Goal: Task Accomplishment & Management: Manage account settings

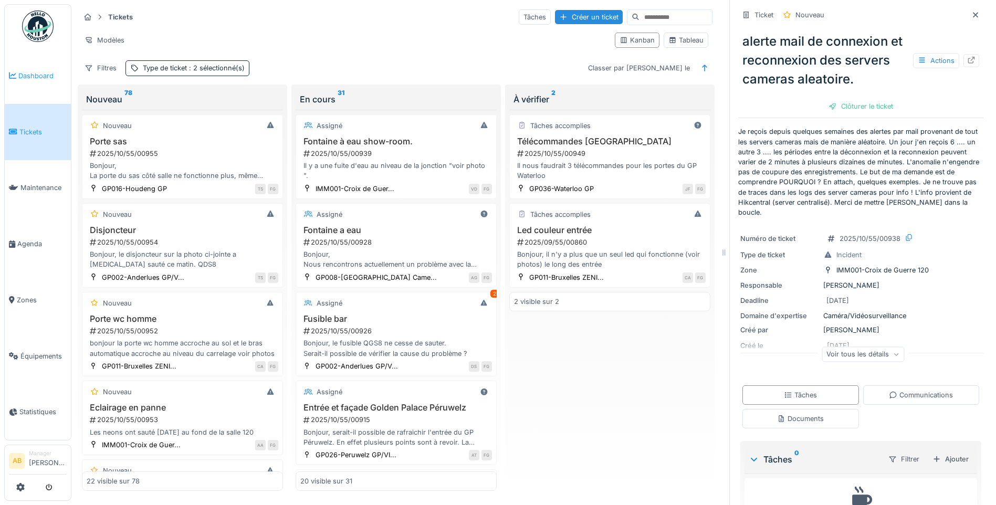
click at [40, 77] on span "Dashboard" at bounding box center [42, 76] width 48 height 10
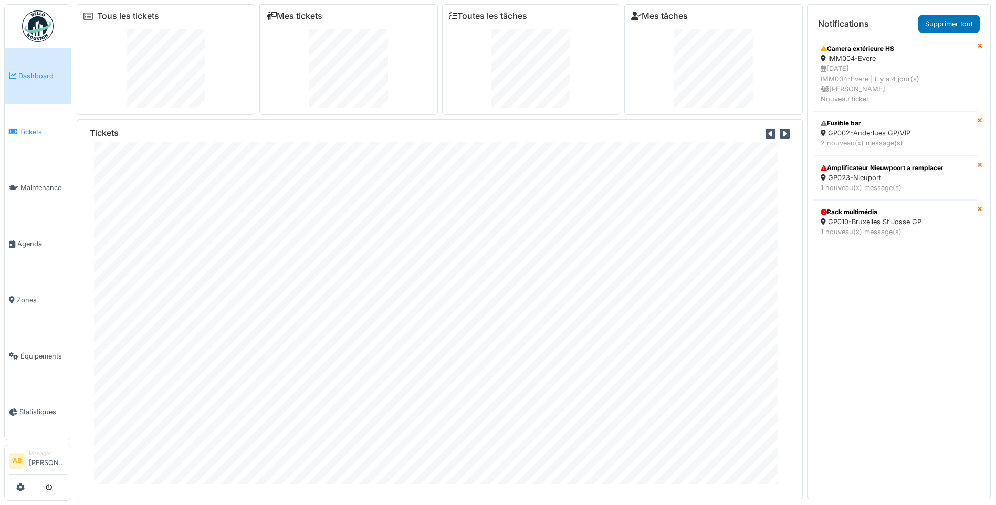
click at [30, 129] on span "Tickets" at bounding box center [42, 132] width 47 height 10
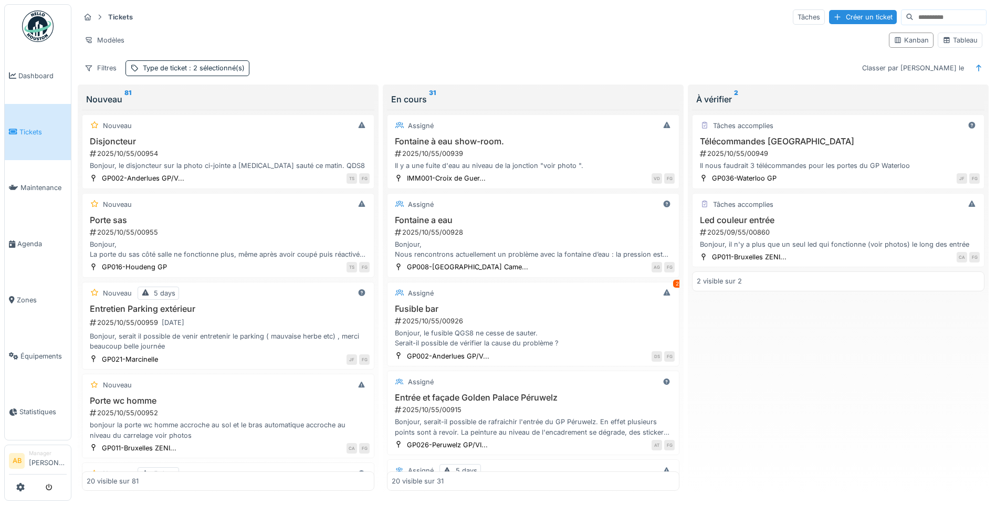
click at [39, 136] on link "Tickets" at bounding box center [38, 132] width 66 height 56
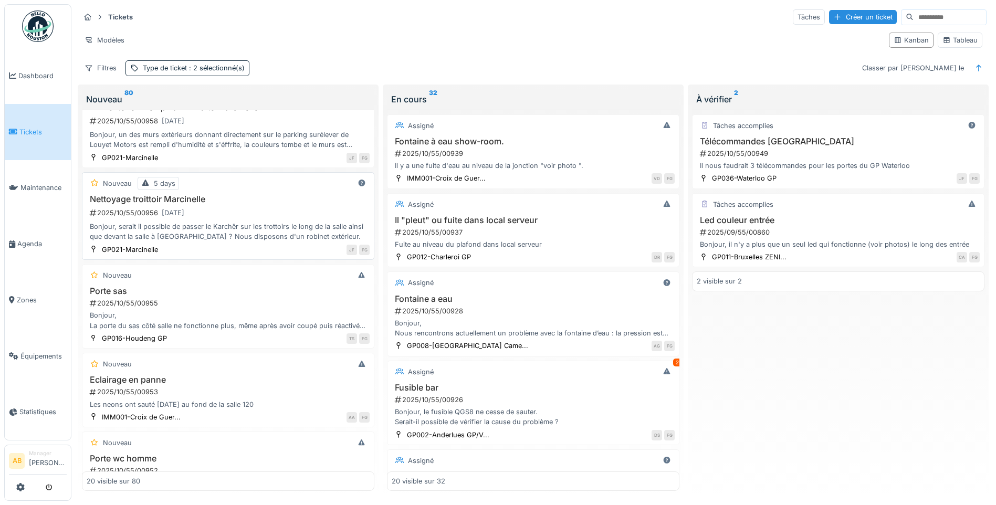
scroll to position [52, 0]
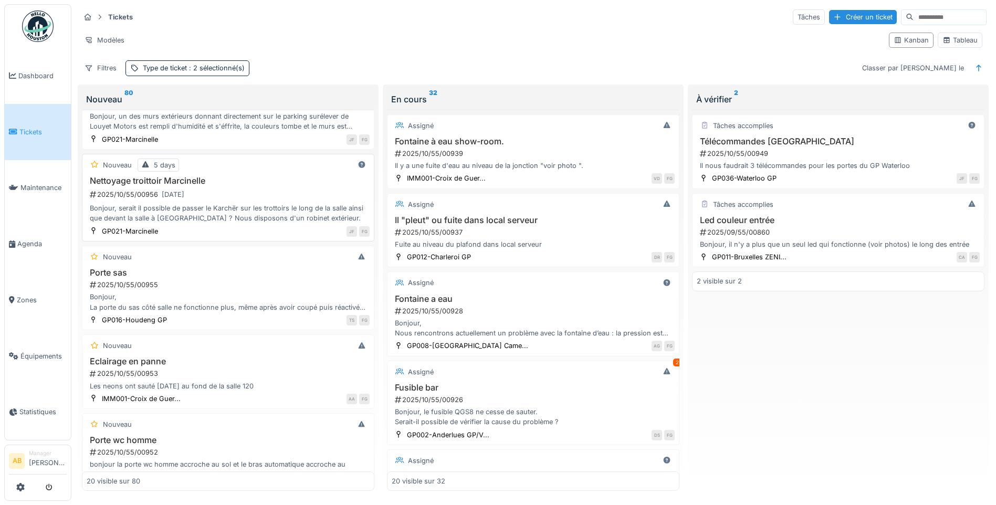
click at [265, 274] on h3 "Porte sas" at bounding box center [228, 273] width 283 height 10
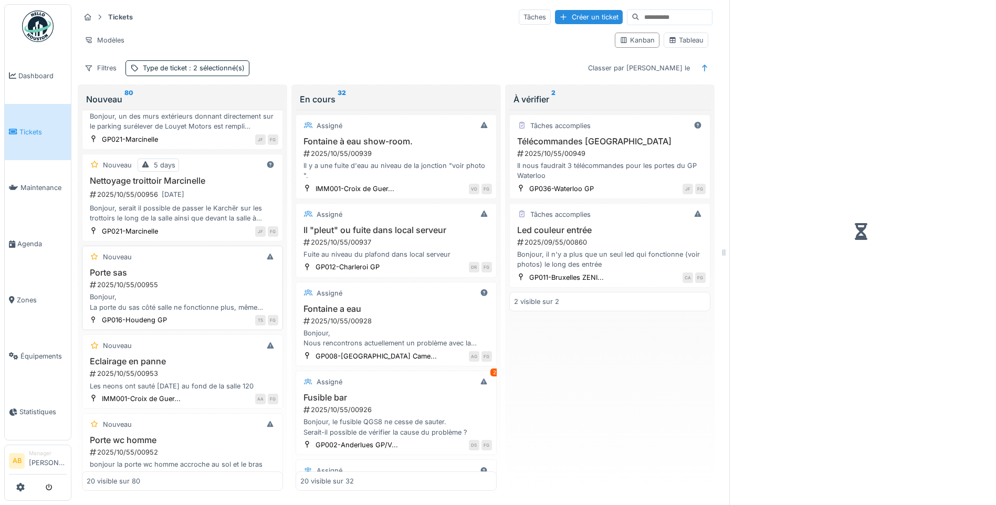
scroll to position [105, 0]
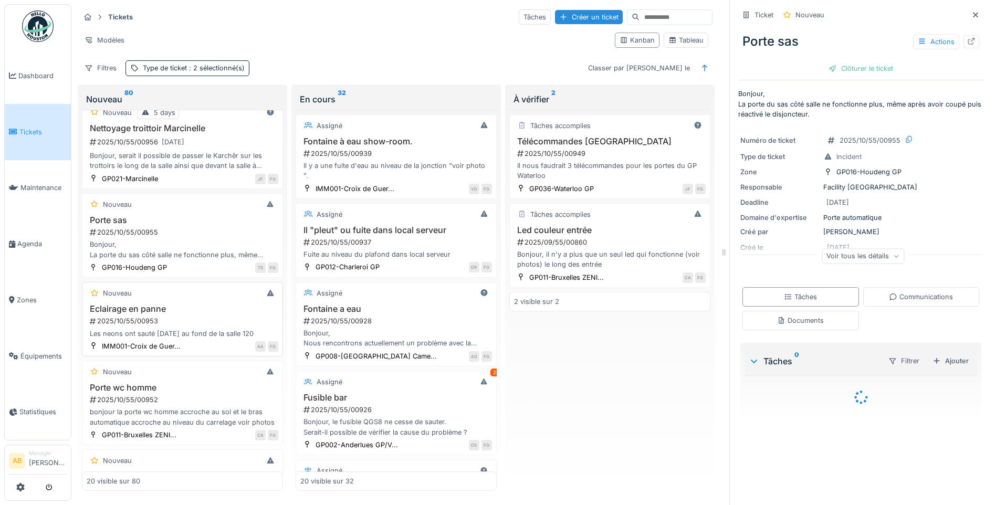
click at [194, 320] on div "2025/10/55/00953" at bounding box center [183, 321] width 189 height 10
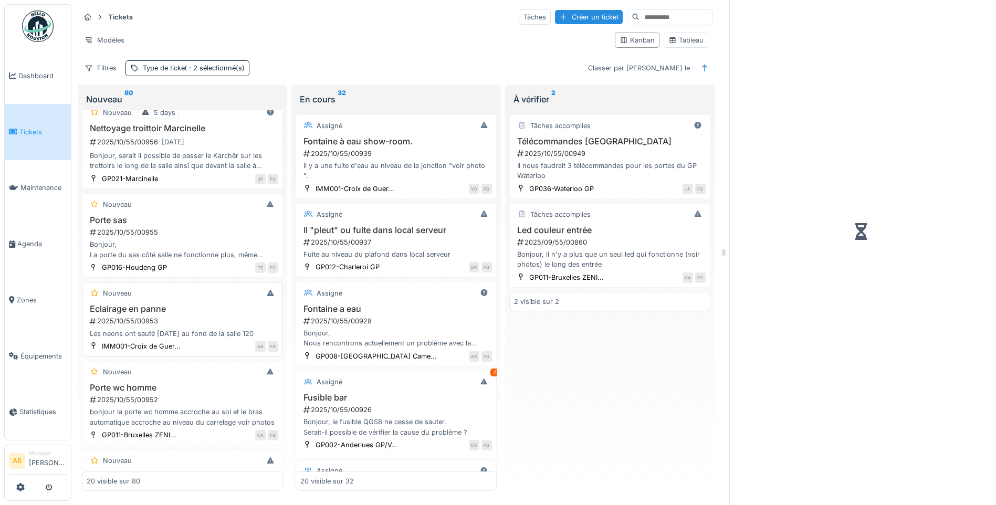
scroll to position [157, 0]
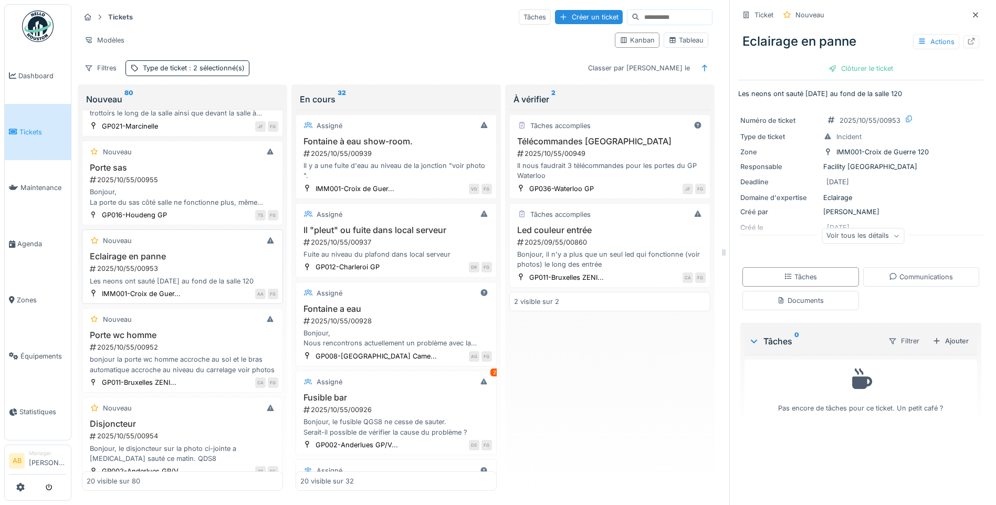
click at [192, 339] on h3 "Porte wc homme" at bounding box center [183, 335] width 192 height 10
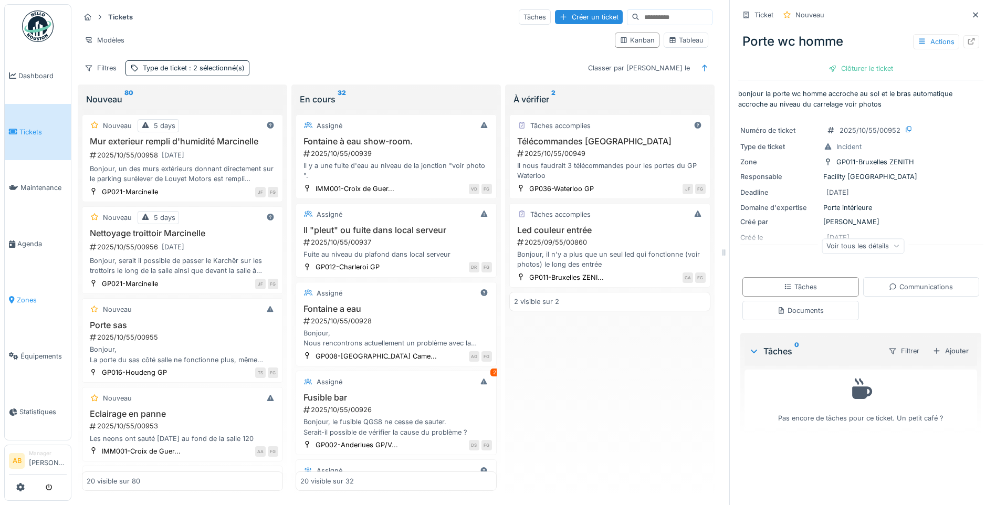
click at [33, 295] on span "Zones" at bounding box center [42, 300] width 50 height 10
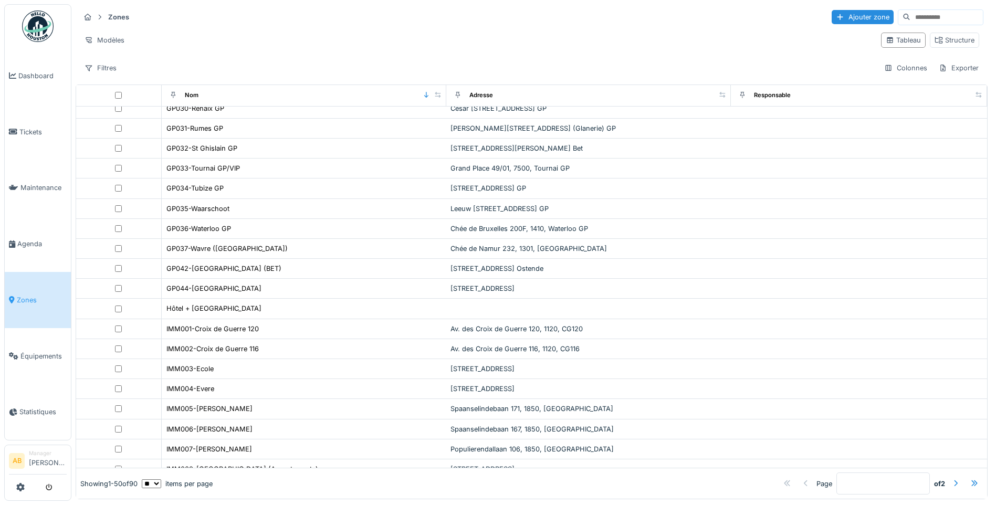
scroll to position [657, 0]
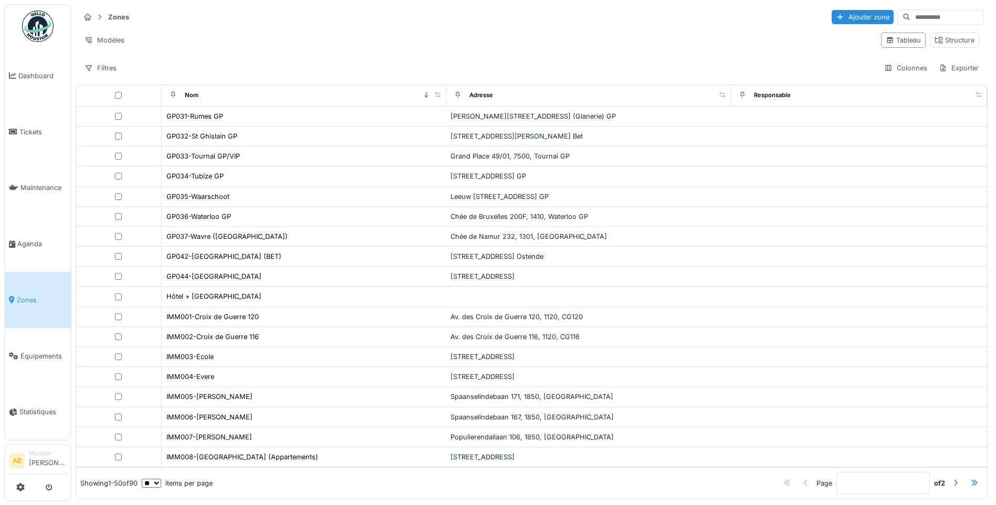
click at [224, 309] on td "IMM001-Croix de Guerre 120" at bounding box center [304, 317] width 284 height 20
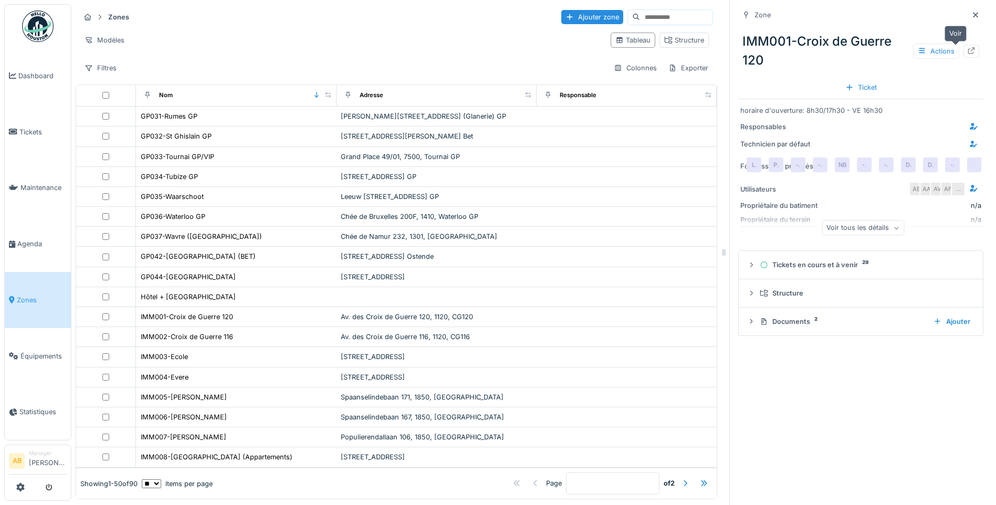
click at [963, 56] on div at bounding box center [971, 51] width 16 height 13
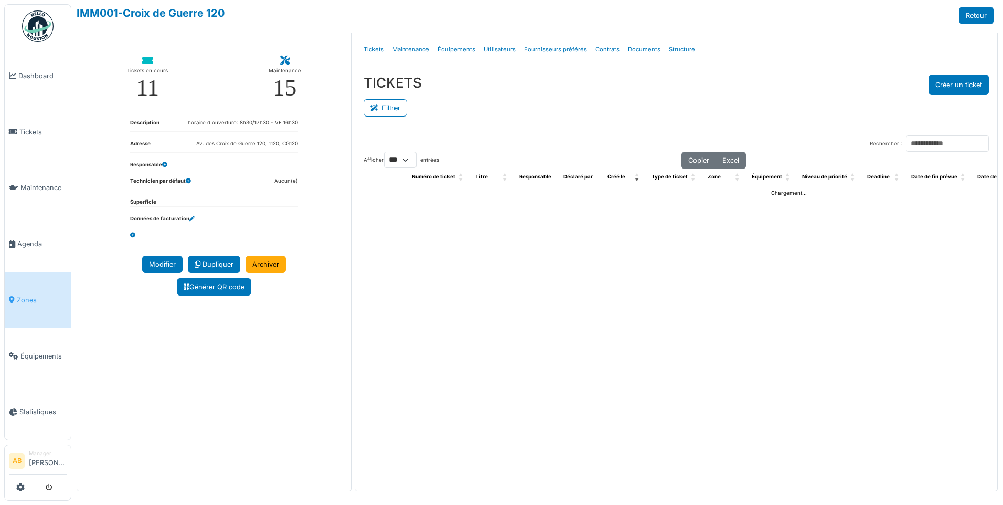
select select "***"
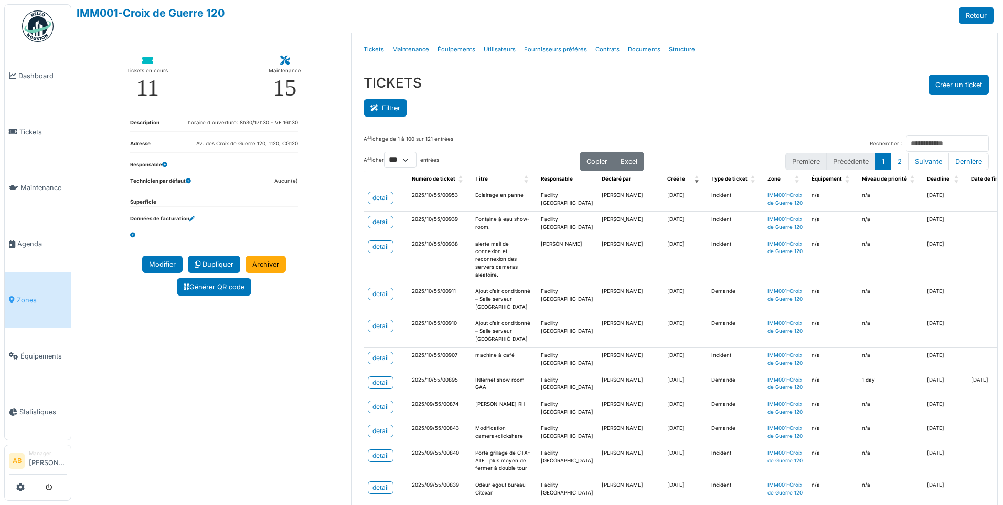
click at [395, 113] on button "Filtrer" at bounding box center [386, 107] width 44 height 17
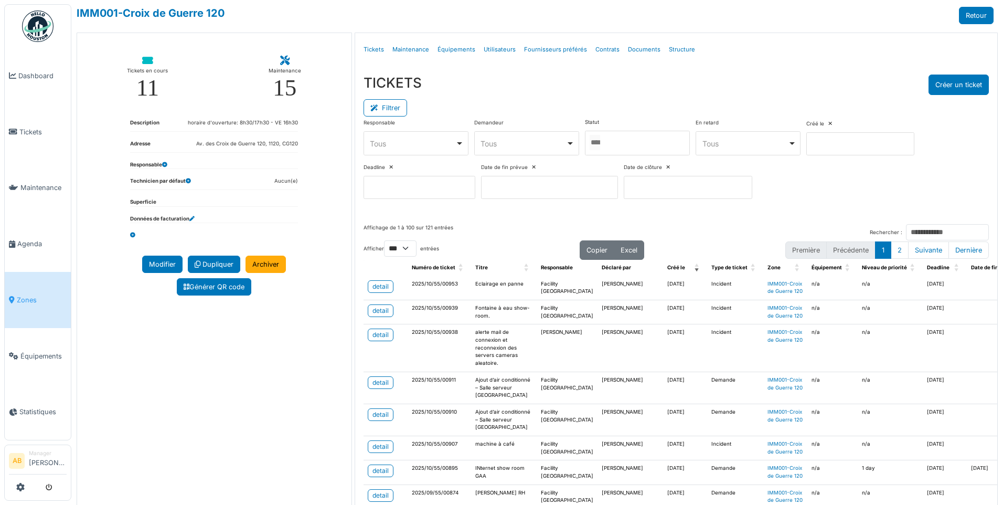
click at [592, 142] on input "Tous" at bounding box center [595, 142] width 10 height 15
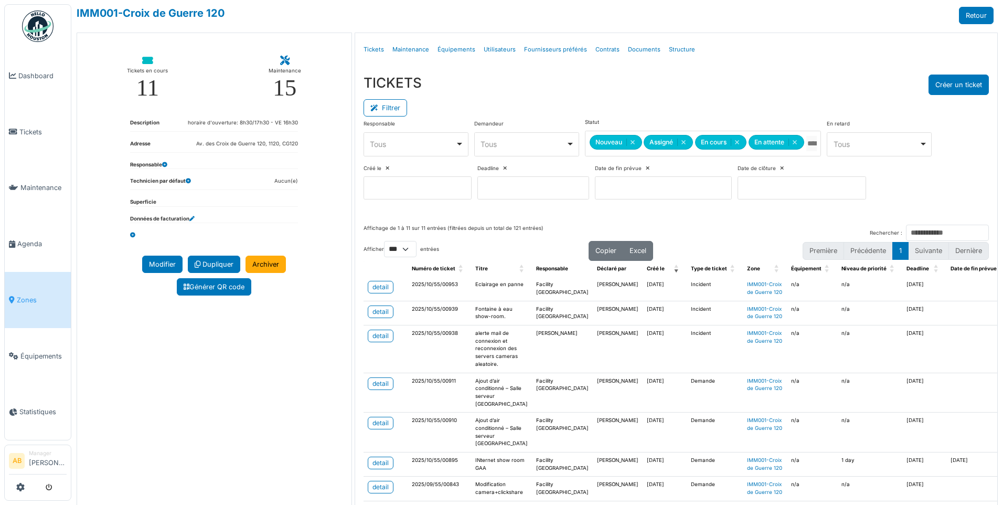
click at [606, 101] on div "Filtrer" at bounding box center [677, 107] width 626 height 24
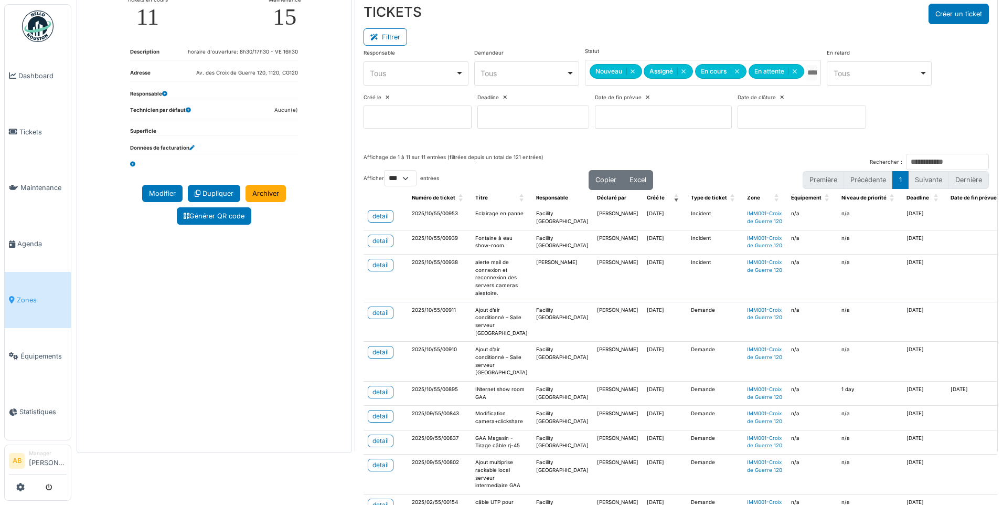
scroll to position [52, 0]
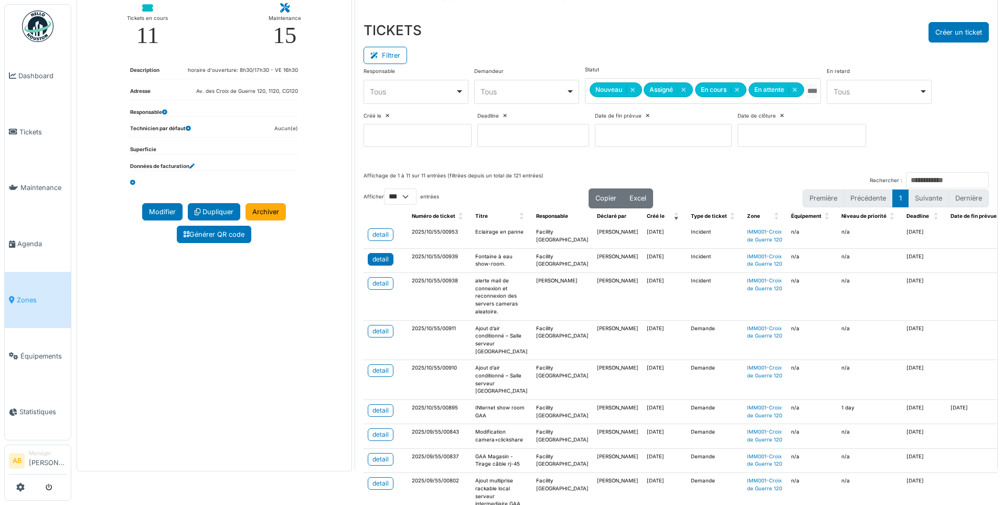
click at [382, 264] on div "detail" at bounding box center [381, 259] width 16 height 9
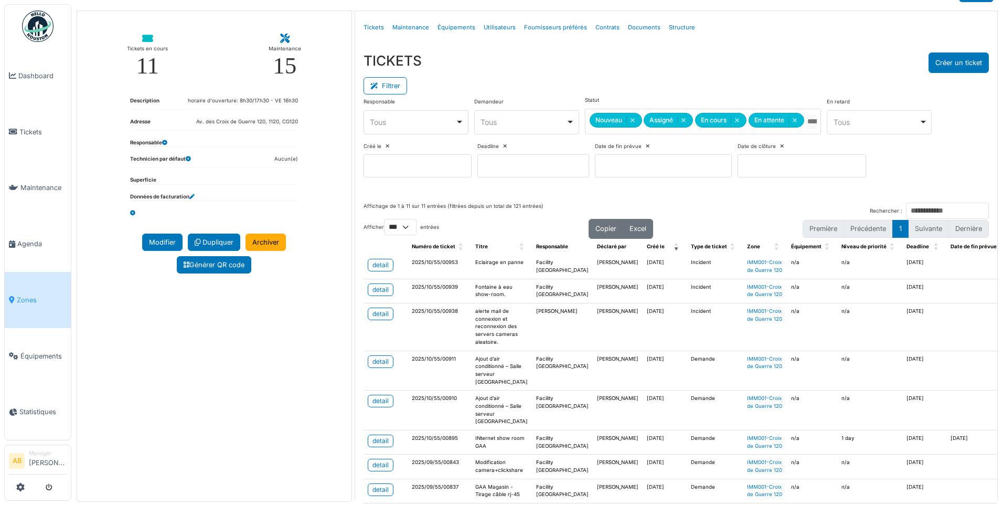
scroll to position [0, 0]
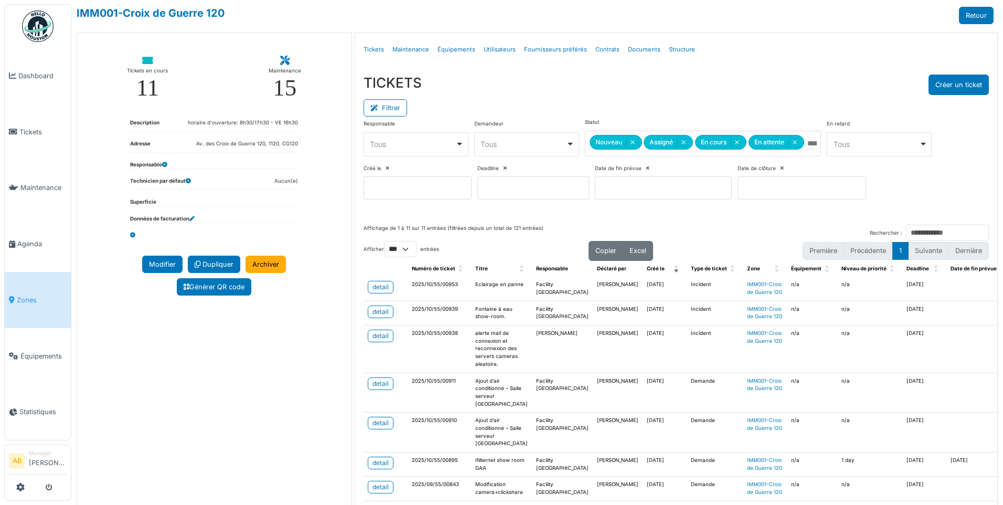
click at [23, 295] on span "Zones" at bounding box center [42, 300] width 50 height 10
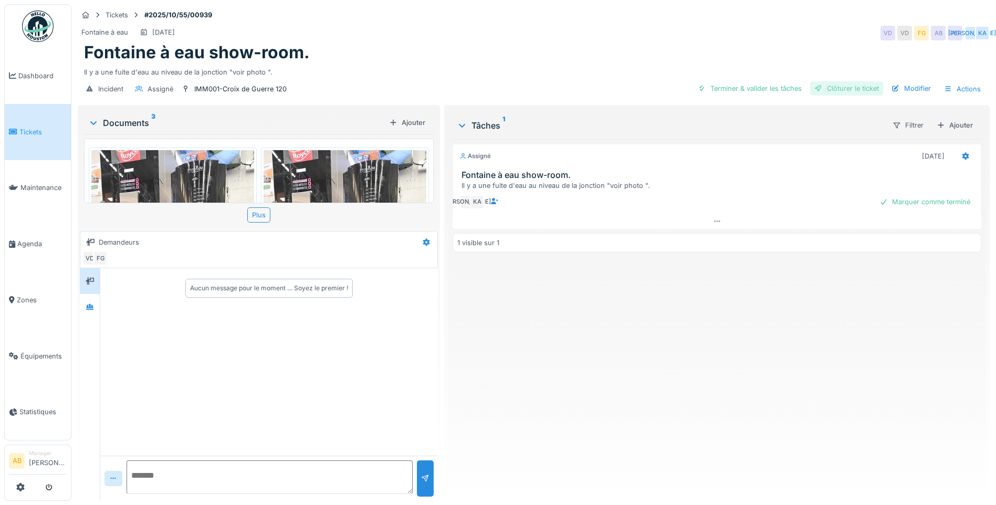
click at [857, 88] on div "Clôturer le ticket" at bounding box center [846, 88] width 73 height 14
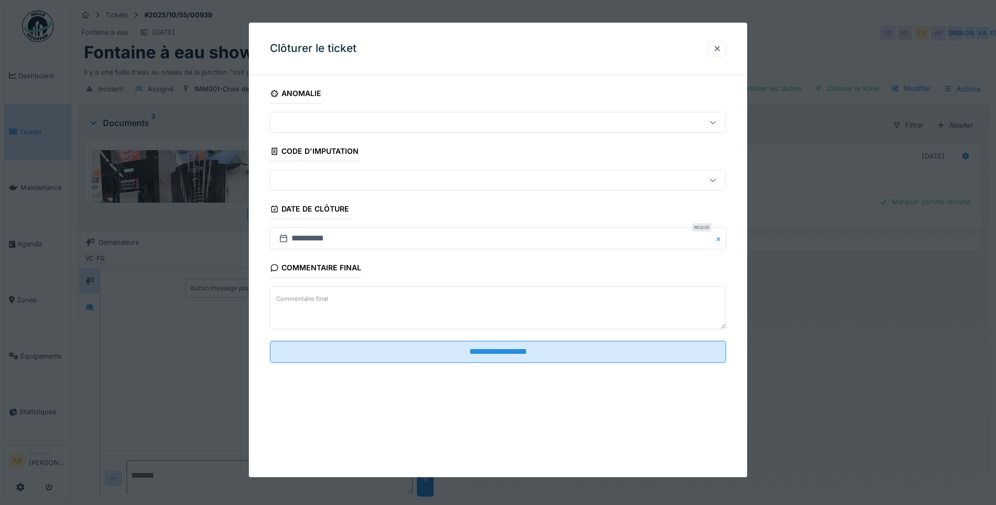
click at [441, 308] on textarea "Commentaire final" at bounding box center [498, 308] width 456 height 43
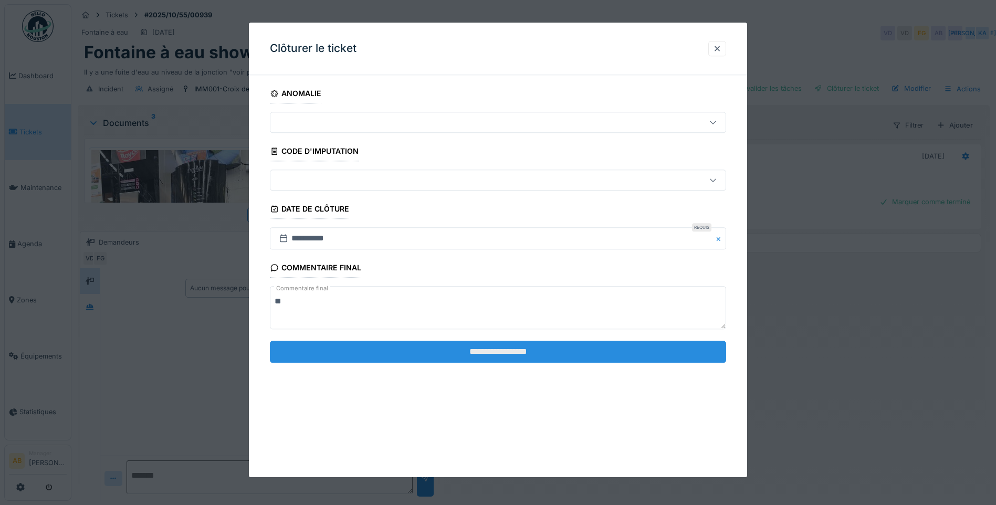
type textarea "**"
click at [552, 357] on input "**********" at bounding box center [498, 352] width 456 height 22
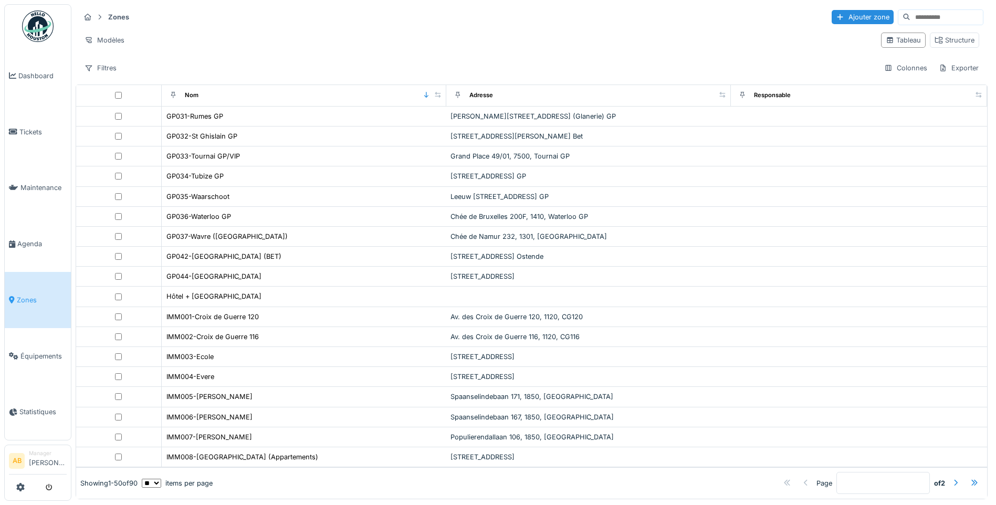
scroll to position [657, 0]
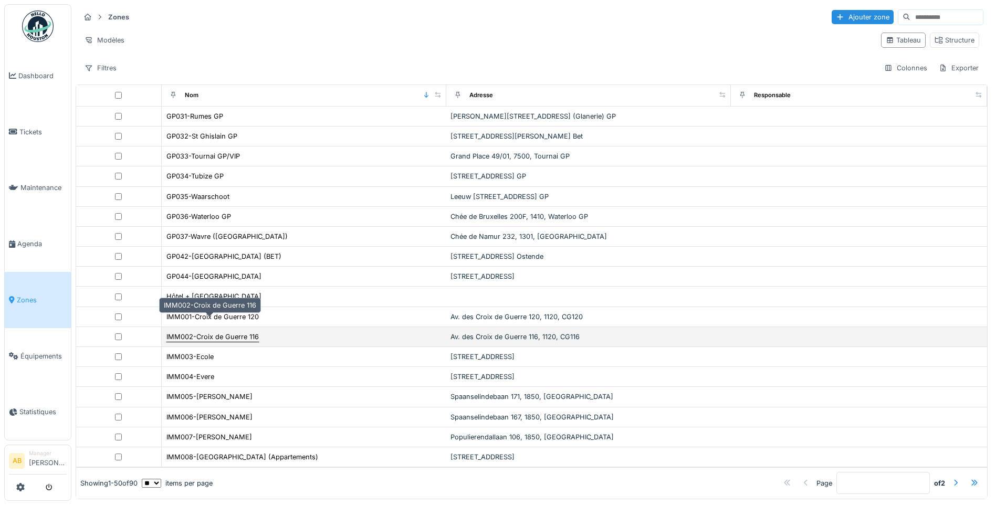
click at [248, 332] on div "IMM002-Croix de Guerre 116" at bounding box center [212, 337] width 92 height 10
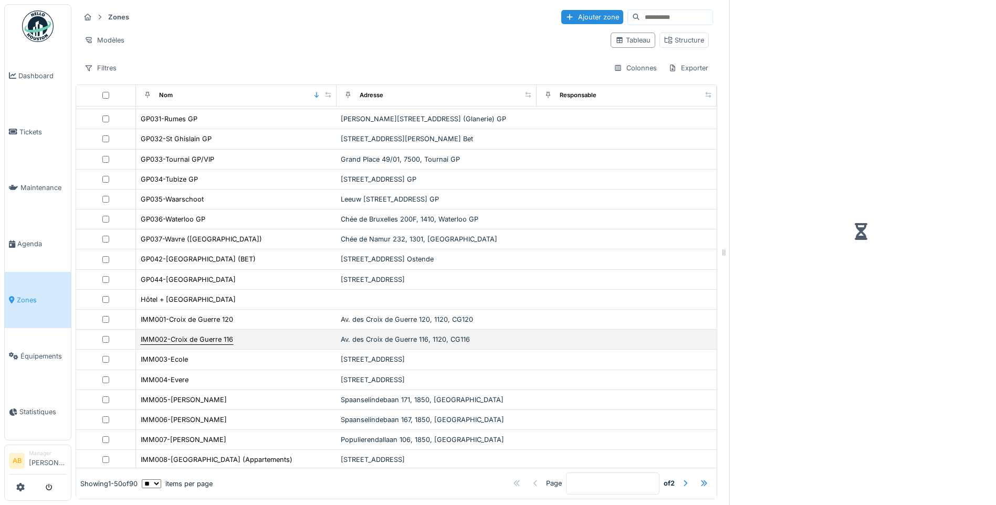
scroll to position [675, 0]
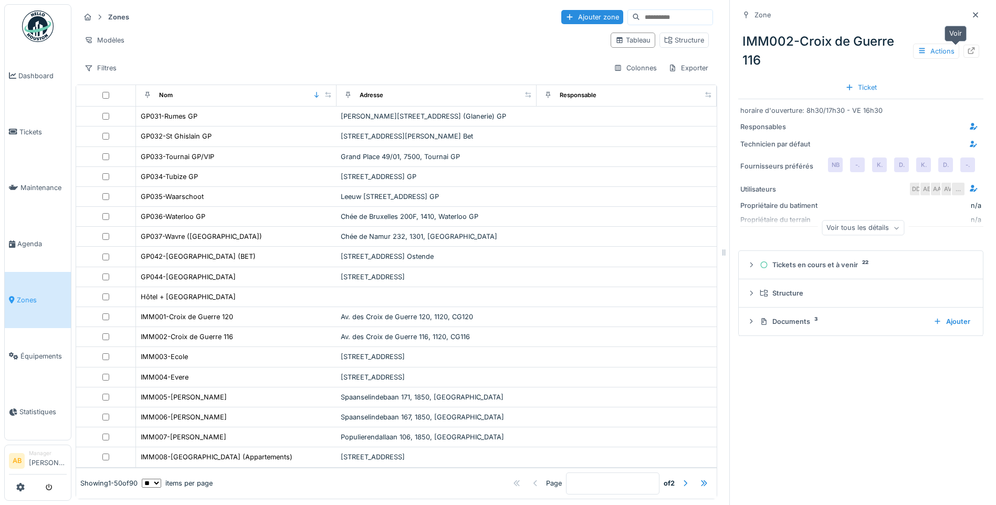
click at [967, 49] on icon at bounding box center [971, 50] width 8 height 7
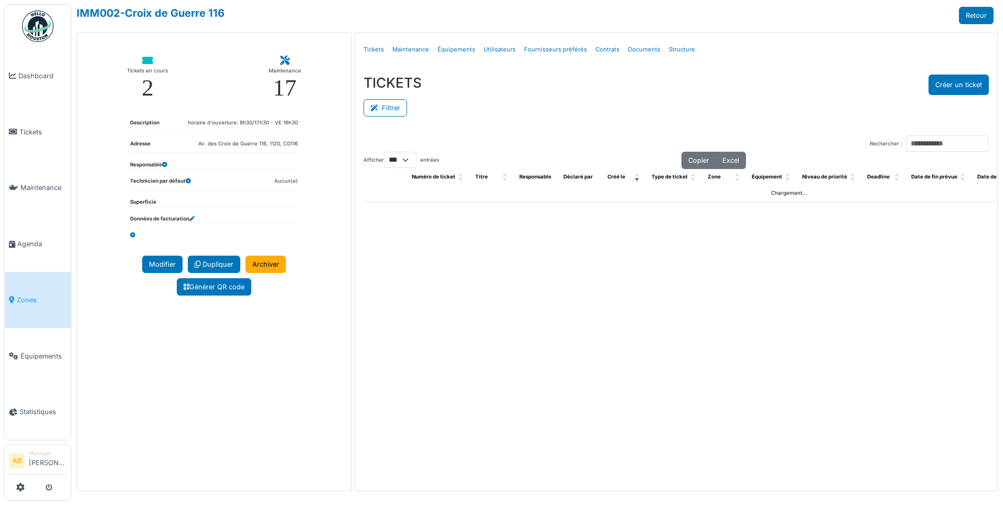
select select "***"
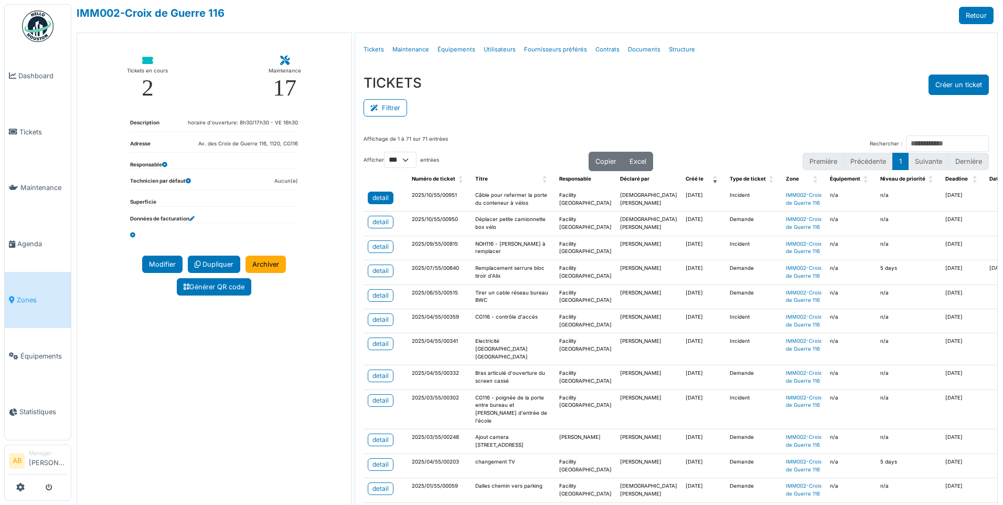
click at [381, 196] on div "detail" at bounding box center [381, 197] width 16 height 9
click at [380, 228] on link "detail" at bounding box center [381, 222] width 26 height 13
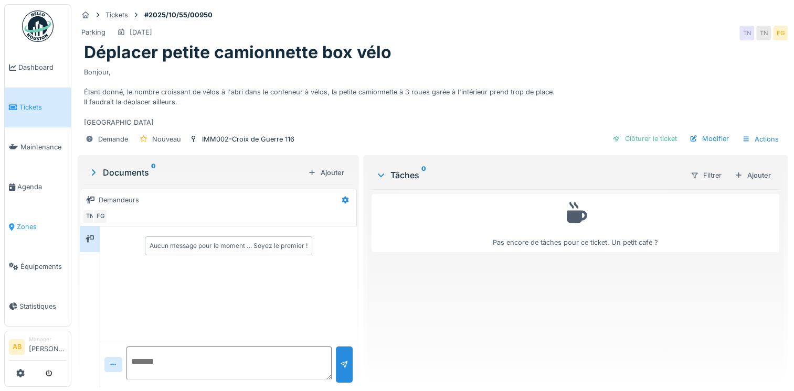
click at [23, 215] on link "Zones" at bounding box center [38, 227] width 66 height 40
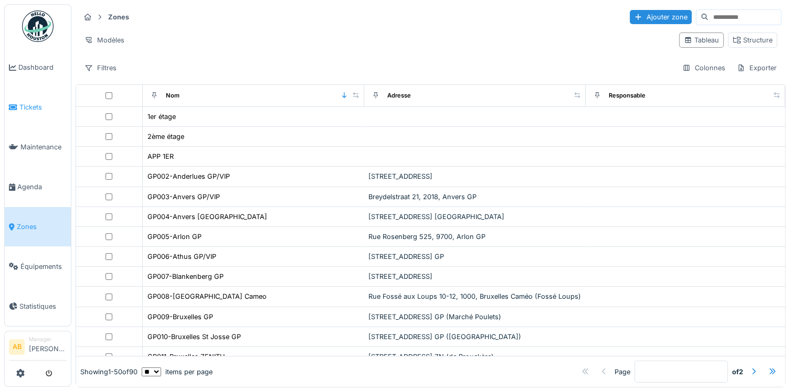
click at [31, 104] on span "Tickets" at bounding box center [42, 107] width 47 height 10
